Goal: Find specific page/section: Find specific page/section

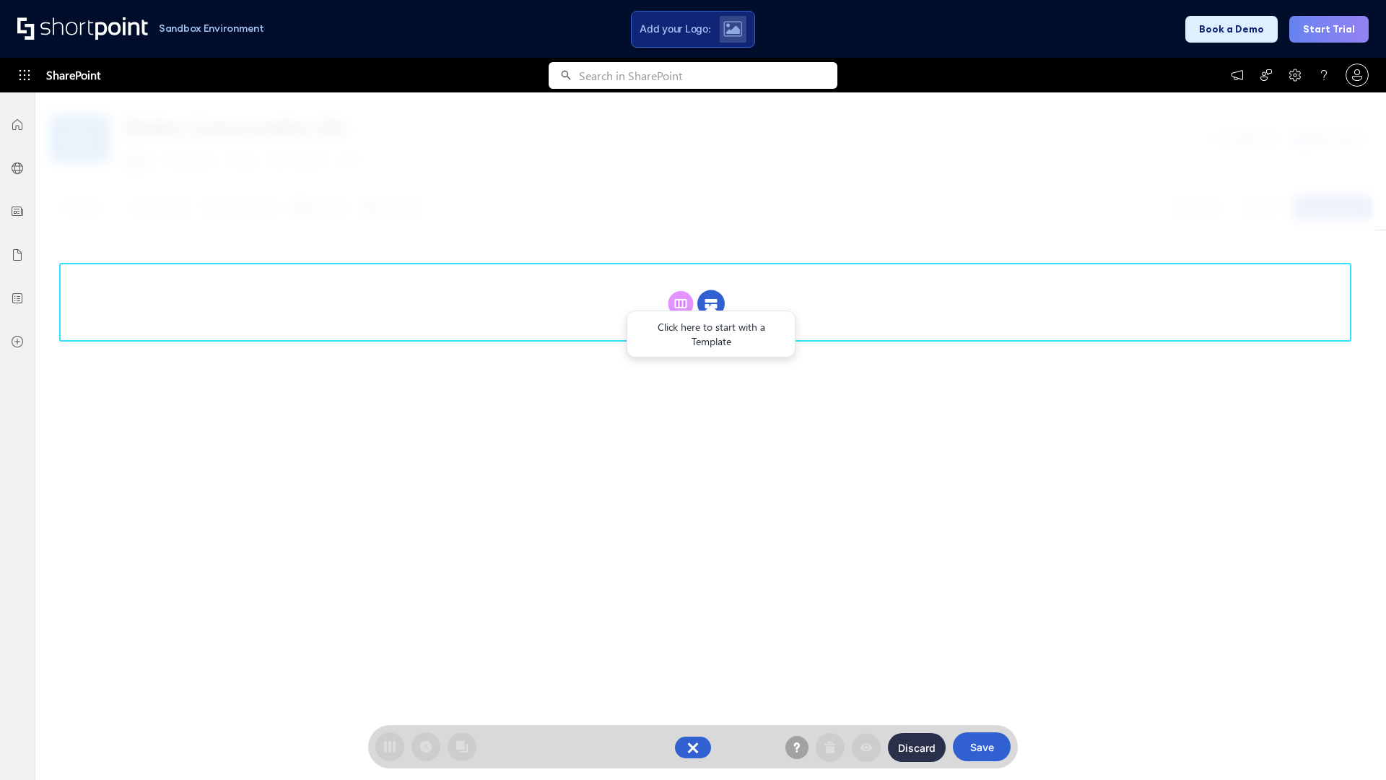
click at [711, 303] on circle at bounding box center [711, 303] width 27 height 27
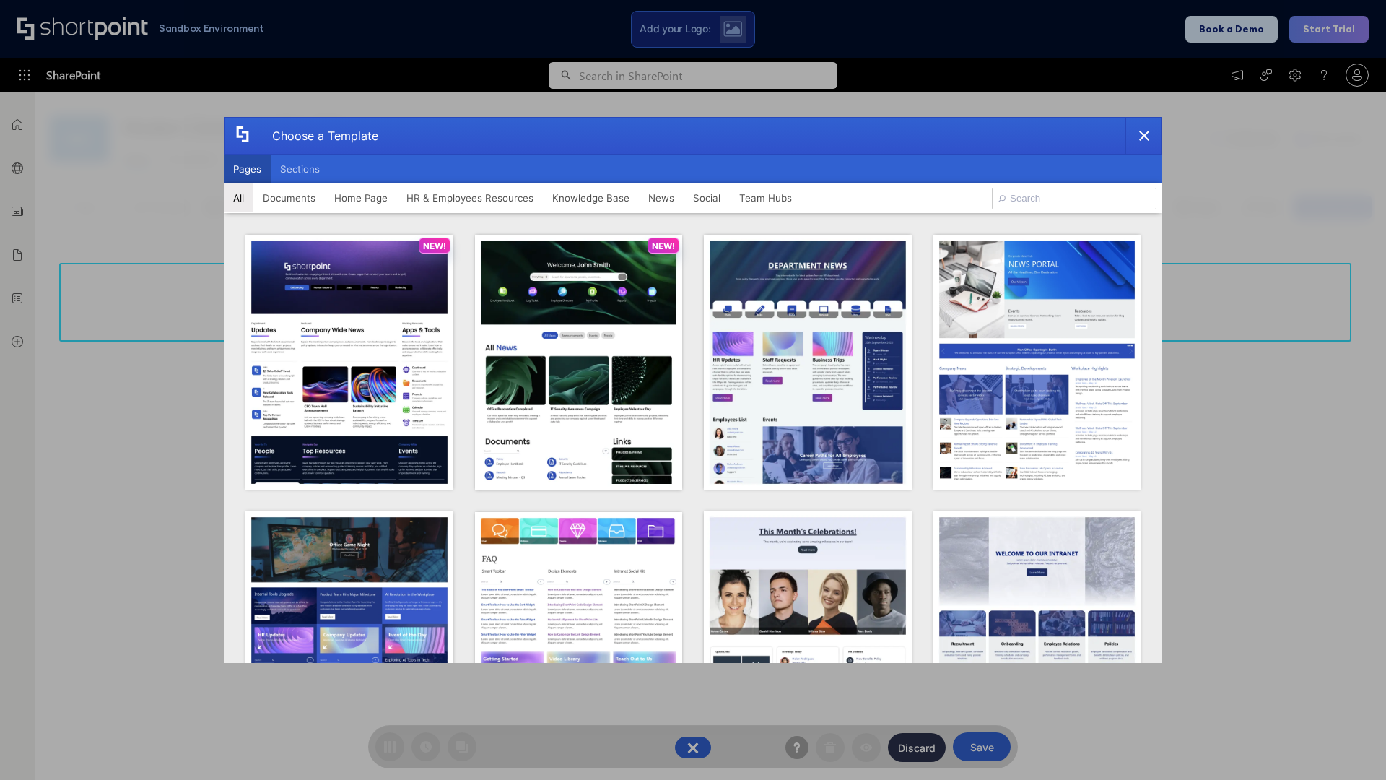
click at [247, 169] on button "Pages" at bounding box center [247, 169] width 47 height 29
type input "Social Layout 2"
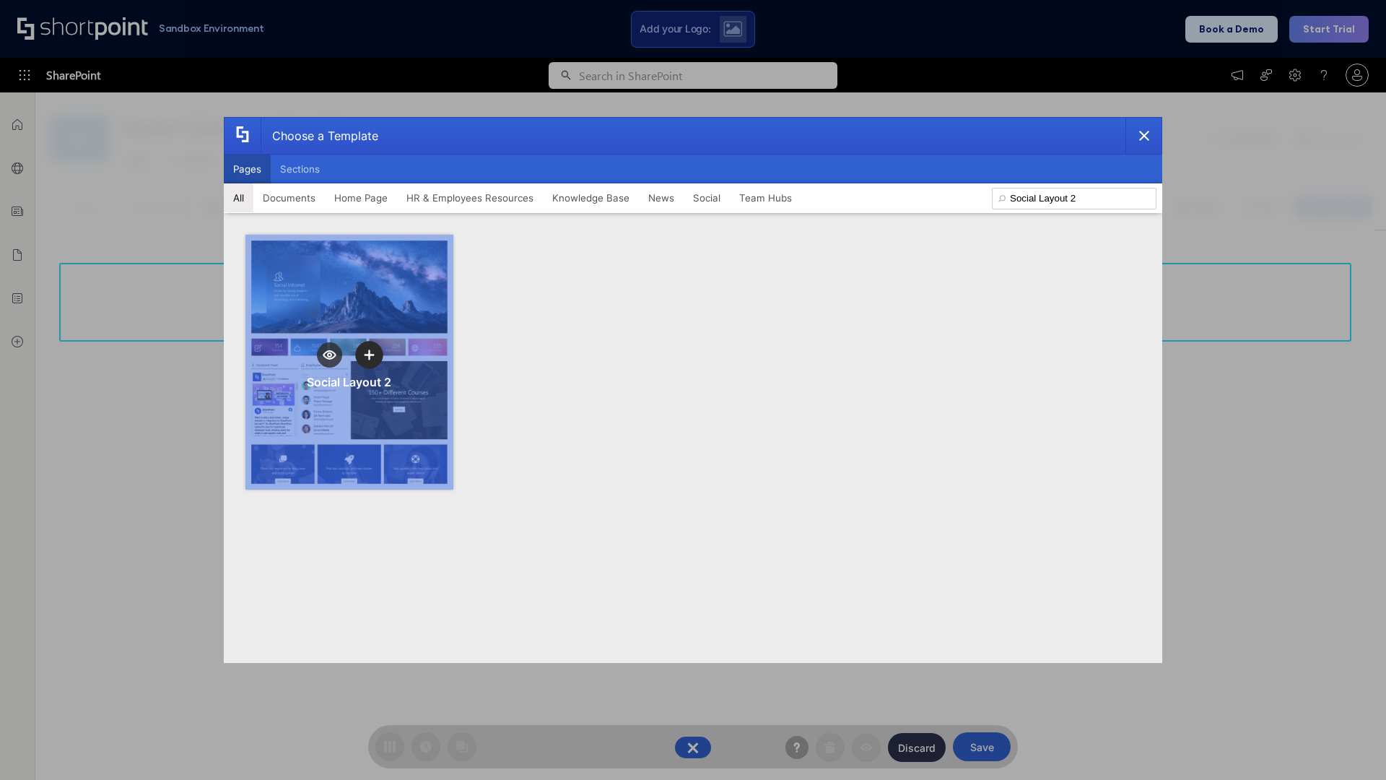
click at [369, 355] on icon "template selector" at bounding box center [369, 354] width 10 height 10
